Goal: Information Seeking & Learning: Check status

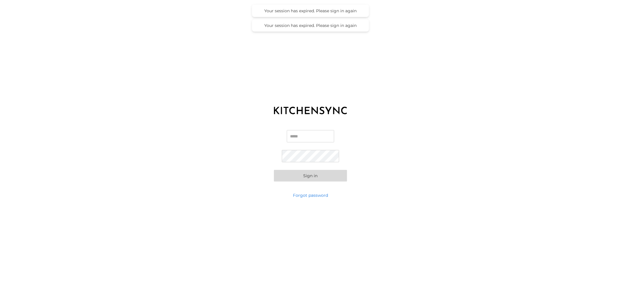
type input "**********"
click at [314, 174] on button "Sign in" at bounding box center [310, 176] width 73 height 12
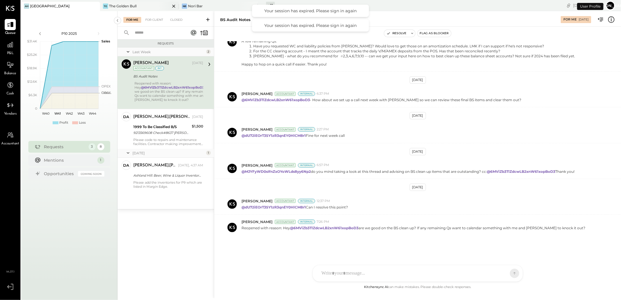
scroll to position [339, 0]
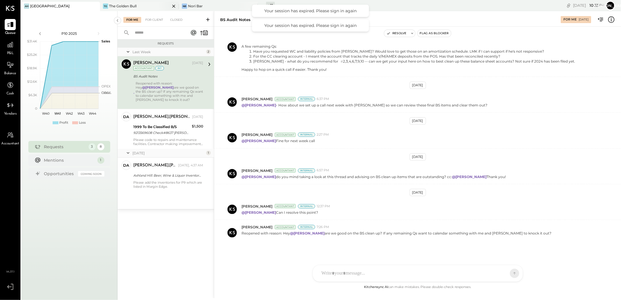
click at [124, 7] on div "The Golden Bull" at bounding box center [122, 6] width 27 height 5
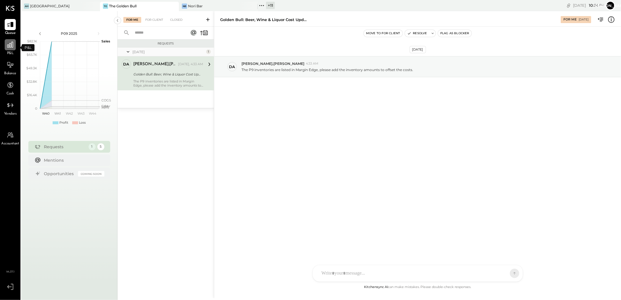
click at [8, 48] on icon at bounding box center [10, 45] width 8 height 8
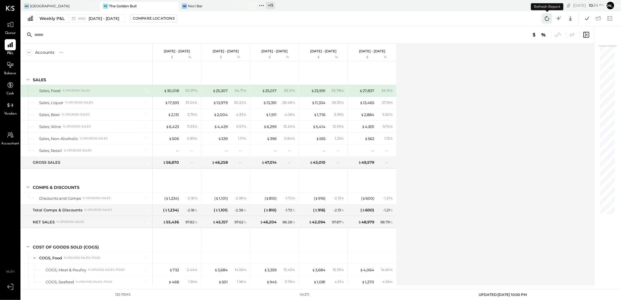
click at [548, 19] on icon at bounding box center [547, 19] width 8 height 8
